Goal: Task Accomplishment & Management: Manage account settings

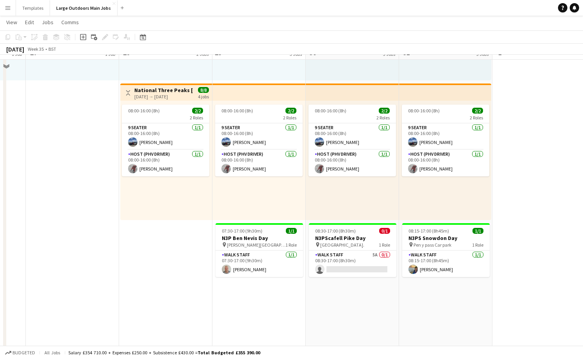
scroll to position [165, 0]
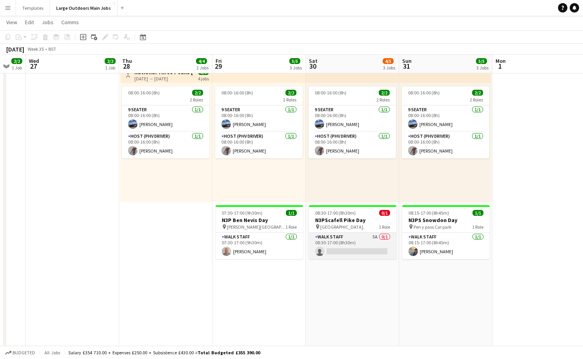
click at [345, 253] on app-card-role "Walk Staff 5A 0/1 08:30-17:00 (8h30m) single-neutral-actions" at bounding box center [352, 246] width 87 height 27
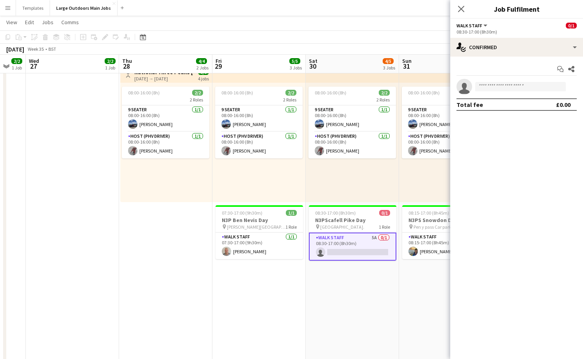
click at [355, 250] on app-card-role "Walk Staff 5A 0/1 08:30-17:00 (8h30m) single-neutral-actions" at bounding box center [352, 247] width 87 height 28
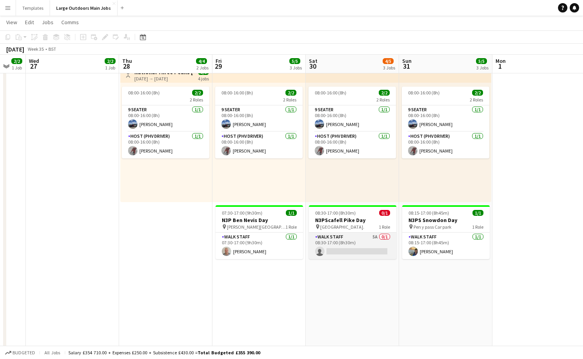
click at [368, 246] on app-card-role "Walk Staff 5A 0/1 08:30-17:00 (8h30m) single-neutral-actions" at bounding box center [352, 246] width 87 height 27
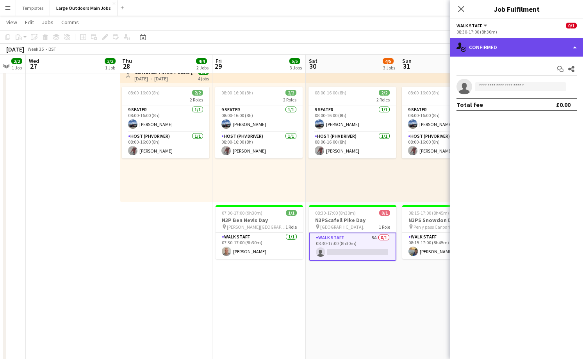
click at [550, 50] on div "single-neutral-actions-check-2 Confirmed" at bounding box center [516, 47] width 133 height 19
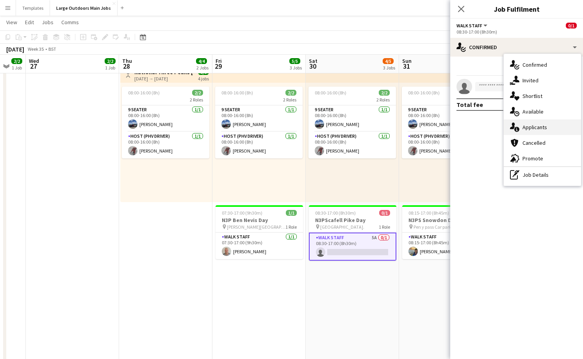
click at [541, 128] on div "single-neutral-actions-information Applicants" at bounding box center [542, 128] width 77 height 16
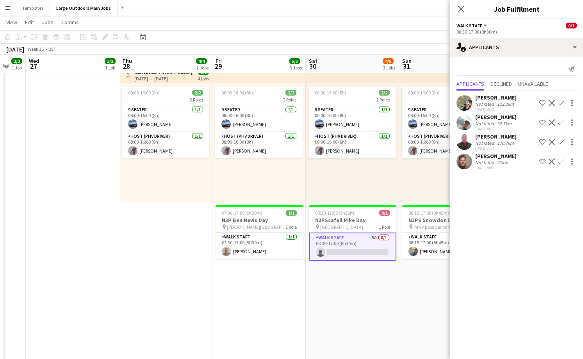
click at [562, 141] on app-icon "Confirm" at bounding box center [561, 142] width 6 height 6
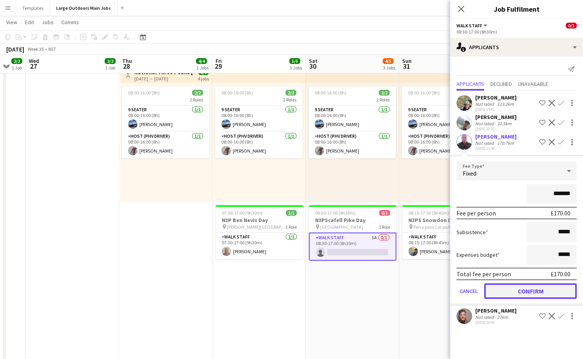
click at [535, 291] on button "Confirm" at bounding box center [530, 292] width 93 height 16
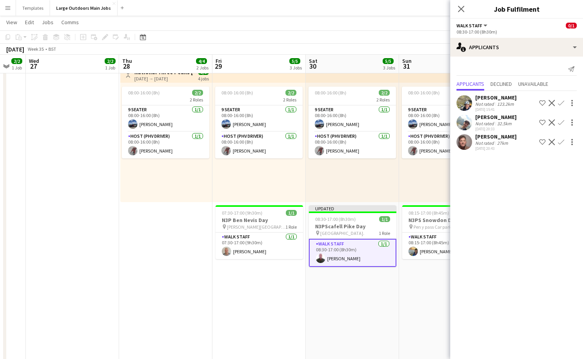
click at [114, 216] on app-date-cell "08:00-16:00 (8h) 2/2 2 Roles 9 Seater 1/1 08:00-16:00 (8h) Pertunia LO Host (PH…" at bounding box center [72, 299] width 93 height 752
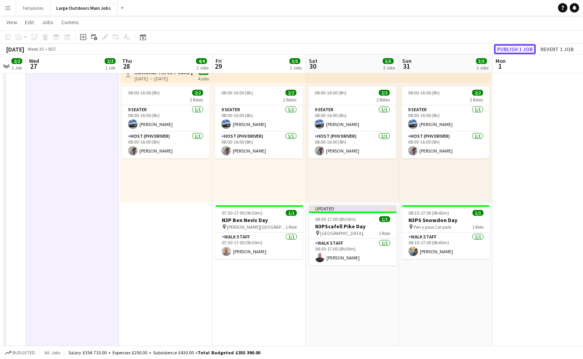
click at [522, 47] on button "Publish 1 job" at bounding box center [515, 49] width 42 height 10
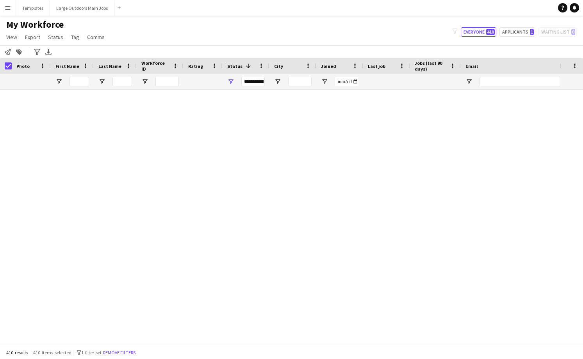
scroll to position [772, 0]
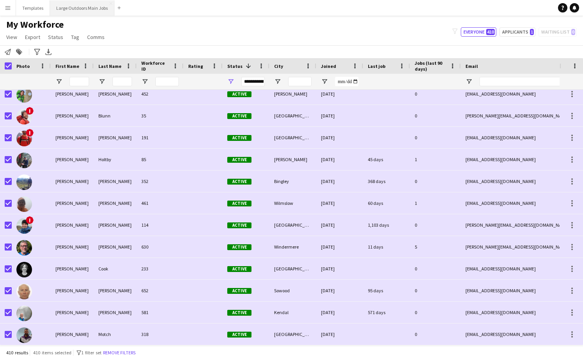
click at [85, 11] on button "Large Outdoors Main Jobs Close" at bounding box center [82, 7] width 64 height 15
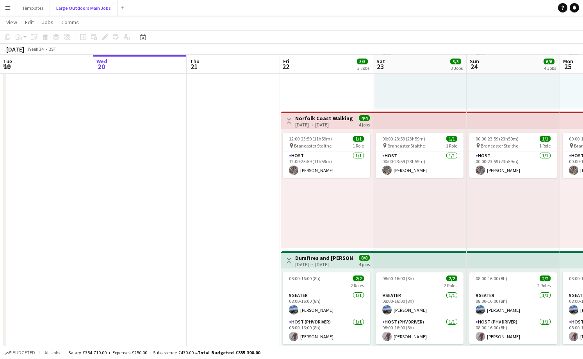
scroll to position [119, 0]
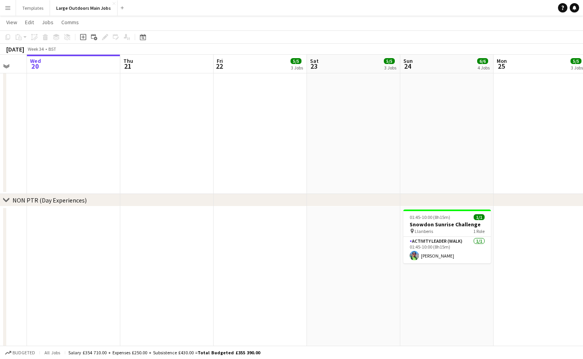
scroll to position [0, 280]
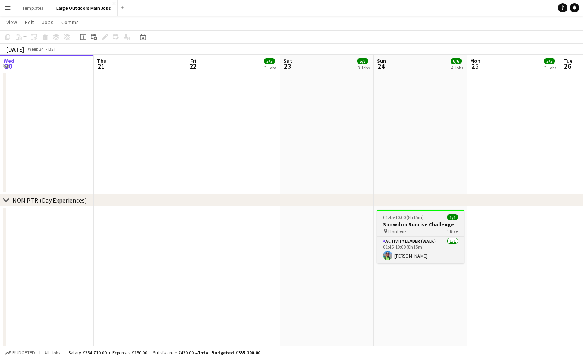
click at [398, 231] on span "Llanberis" at bounding box center [397, 231] width 18 height 6
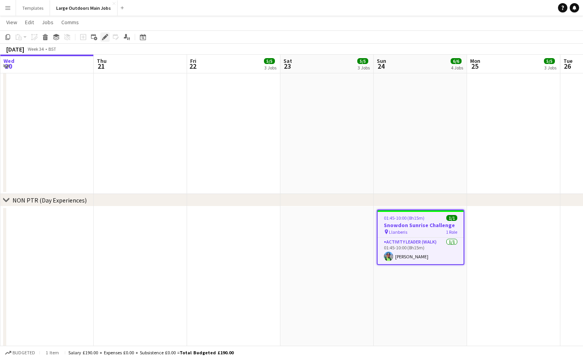
click at [102, 36] on icon "Edit" at bounding box center [105, 37] width 6 height 6
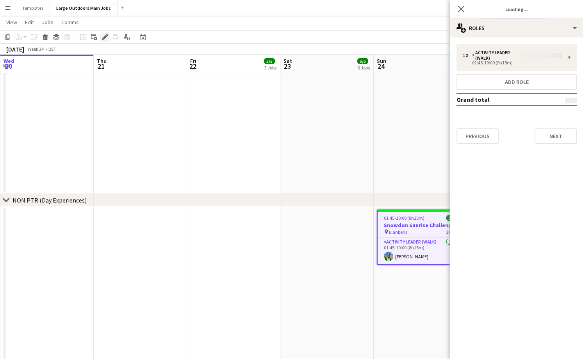
type input "**********"
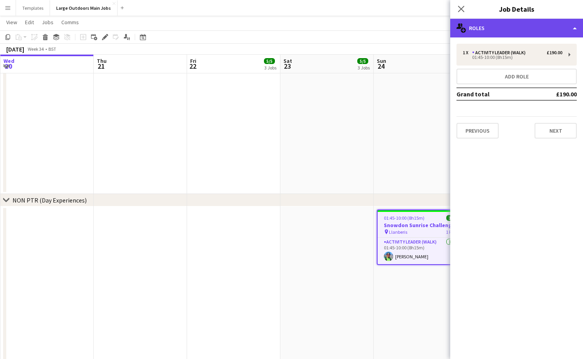
click at [548, 34] on div "multiple-users-add Roles" at bounding box center [516, 28] width 133 height 19
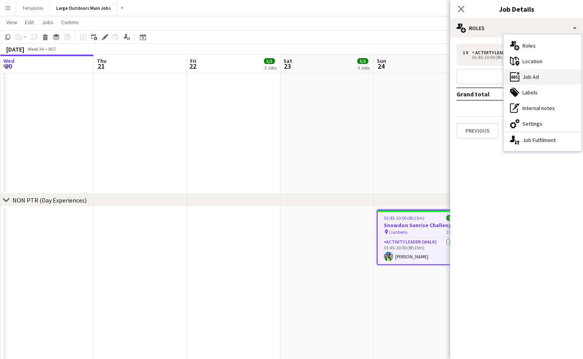
click at [551, 74] on div "ads-window Job Ad" at bounding box center [542, 77] width 77 height 16
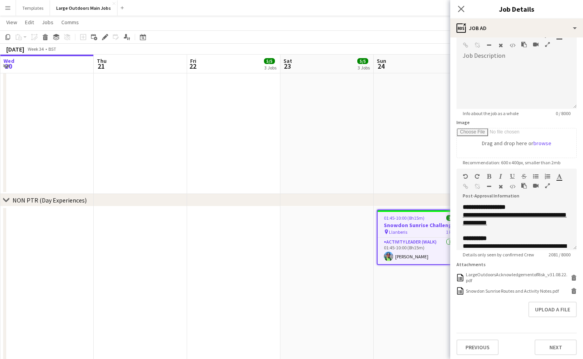
scroll to position [49, 0]
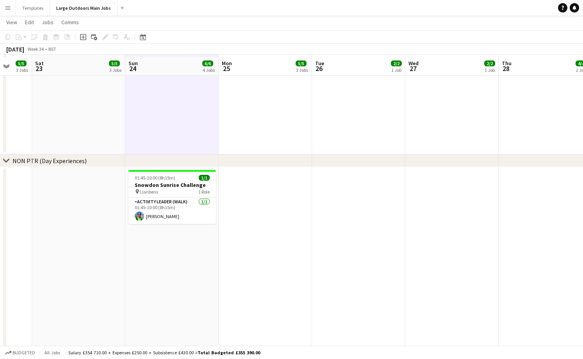
scroll to position [688, 0]
